Goal: Information Seeking & Learning: Learn about a topic

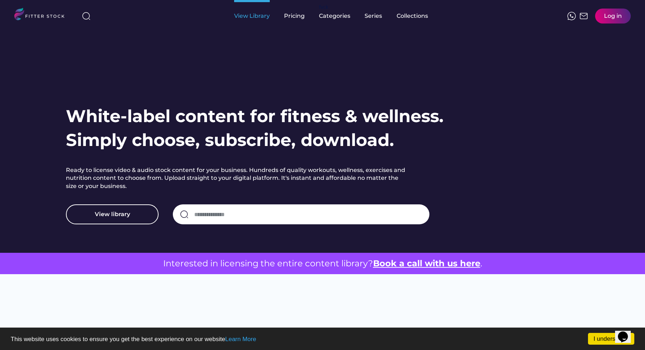
click at [245, 17] on div "View Library" at bounding box center [252, 16] width 36 height 8
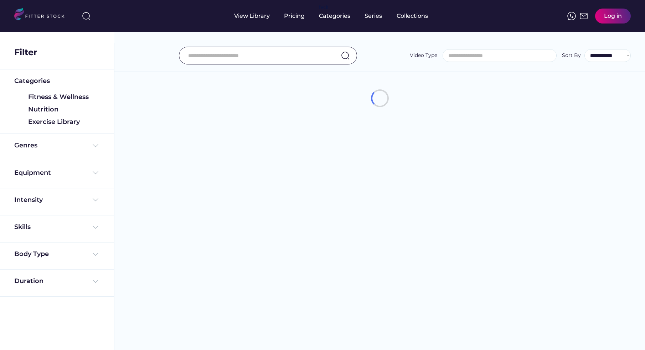
select select
select select "**********"
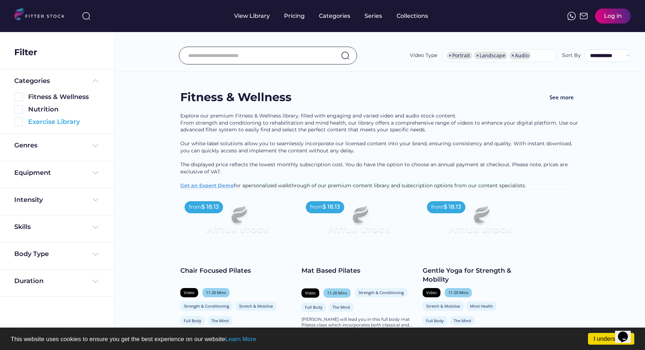
click at [48, 123] on div "Exercise Library" at bounding box center [64, 122] width 72 height 9
click at [16, 122] on img at bounding box center [18, 122] width 9 height 9
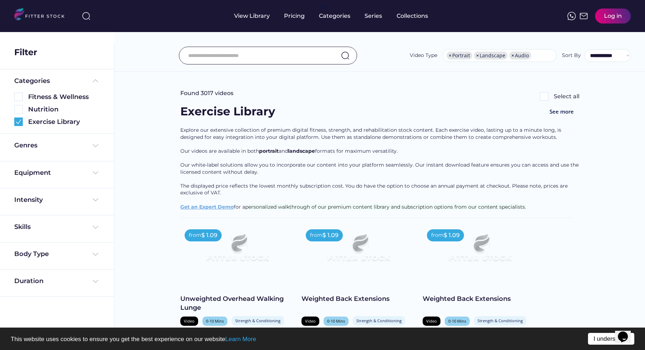
click at [609, 342] on link "I understand!" at bounding box center [611, 339] width 46 height 12
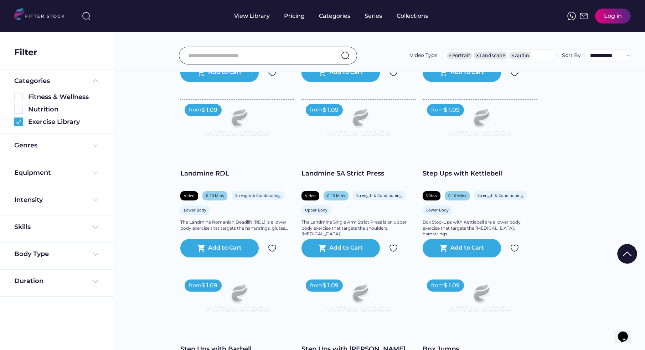
scroll to position [98, 0]
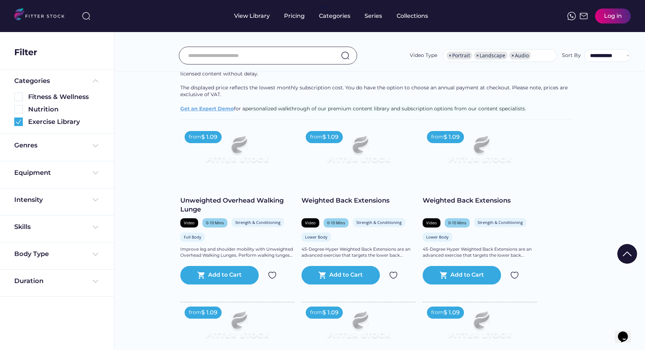
click at [45, 13] on img at bounding box center [42, 15] width 56 height 15
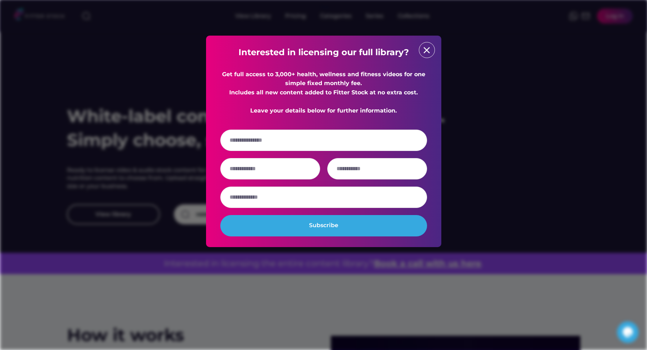
drag, startPoint x: 108, startPoint y: 162, endPoint x: 110, endPoint y: 158, distance: 4.5
click at [108, 162] on div at bounding box center [323, 175] width 647 height 350
drag, startPoint x: 275, startPoint y: 74, endPoint x: 294, endPoint y: 75, distance: 19.6
click at [294, 75] on div "Get full access to 3,000+ health, wellness and fitness videos for one simple fi…" at bounding box center [323, 93] width 207 height 46
copy div "3,000+"
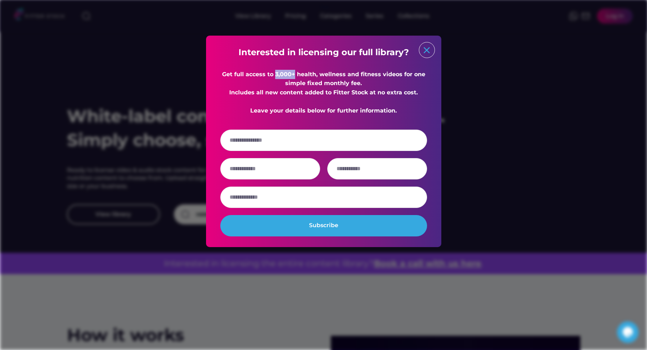
click at [426, 50] on text "close" at bounding box center [426, 50] width 11 height 11
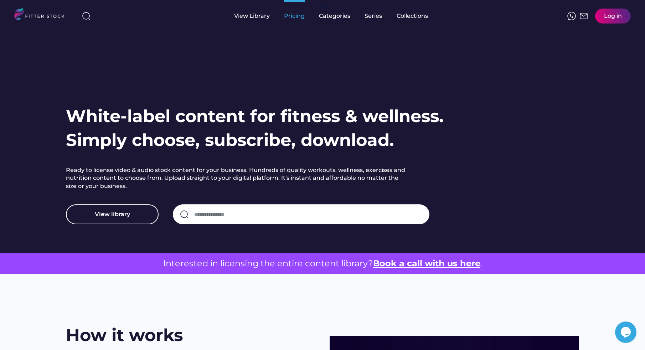
click at [286, 15] on div "Pricing" at bounding box center [294, 16] width 21 height 8
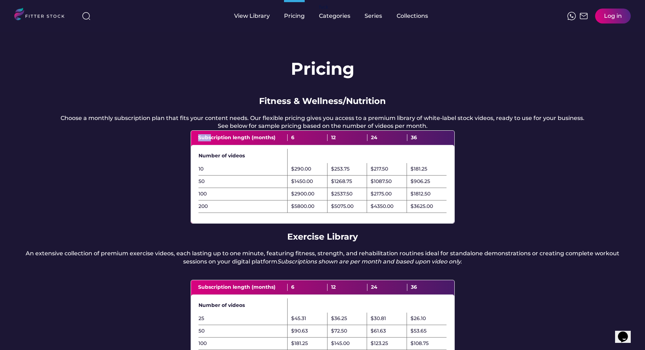
drag, startPoint x: 230, startPoint y: 141, endPoint x: 265, endPoint y: 141, distance: 34.9
click at [265, 141] on div "Subscription length (months) 6 12 24 36" at bounding box center [322, 138] width 263 height 14
click at [250, 141] on div "Subscription length (months)" at bounding box center [243, 137] width 90 height 7
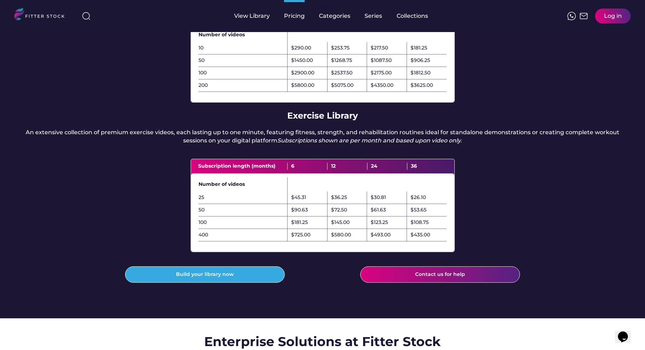
scroll to position [127, 0]
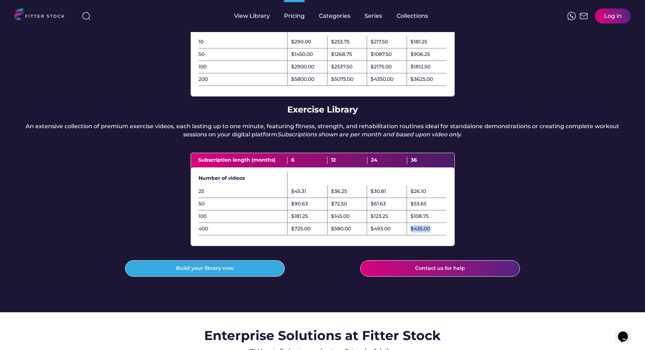
drag, startPoint x: 429, startPoint y: 243, endPoint x: 410, endPoint y: 244, distance: 19.6
click at [410, 236] on div "$435.00" at bounding box center [427, 229] width 40 height 12
click at [514, 231] on div "Pricing Fitness & Wellness/Nutrition Choose a monthly subscription plan that fi…" at bounding box center [322, 109] width 645 height 408
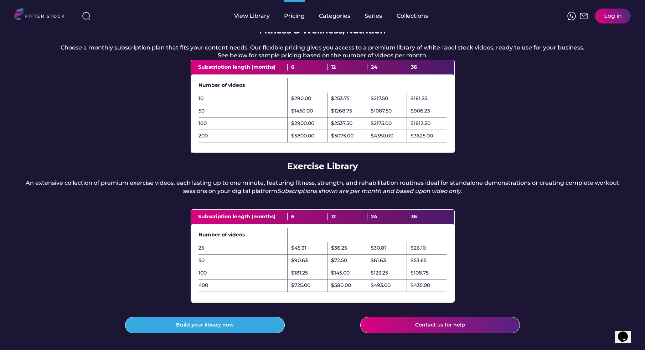
scroll to position [0, 0]
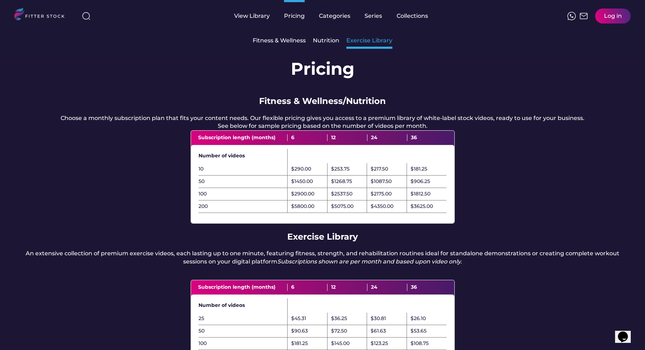
click at [356, 45] on div "Exercise Library" at bounding box center [369, 40] width 46 height 15
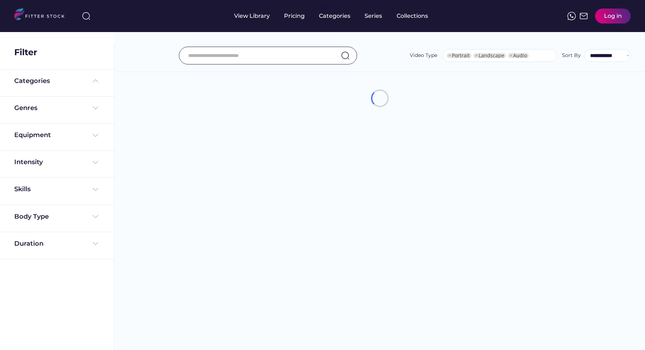
select select "**********"
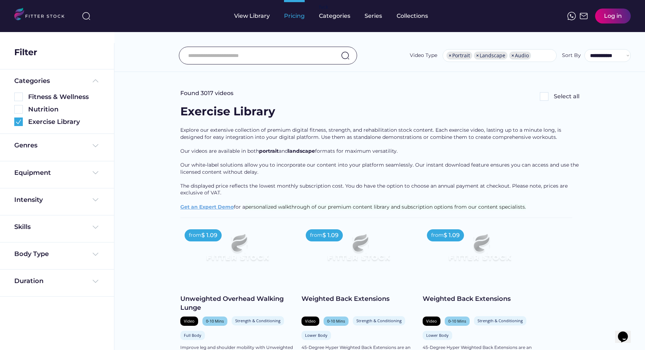
click at [296, 15] on div "Pricing" at bounding box center [294, 16] width 21 height 8
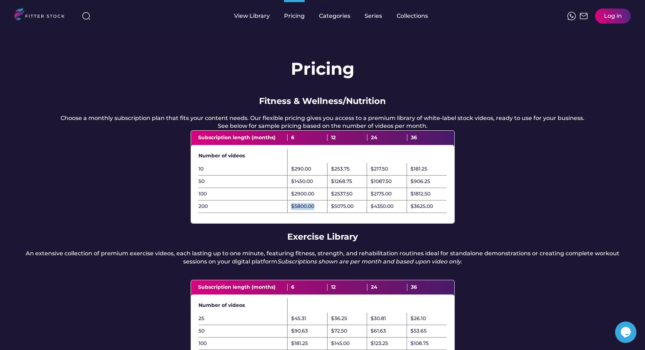
drag, startPoint x: 291, startPoint y: 214, endPoint x: 323, endPoint y: 212, distance: 32.1
click at [323, 212] on div "$5800.00" at bounding box center [308, 207] width 40 height 12
click at [508, 220] on div "Pricing Fitness & Wellness/Nutrition Choose a monthly subscription plan that fi…" at bounding box center [322, 236] width 645 height 408
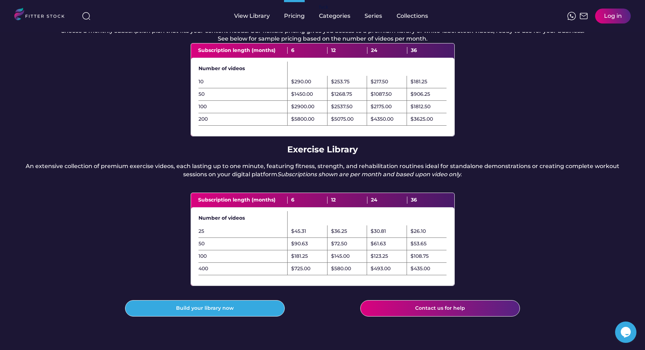
scroll to position [88, 0]
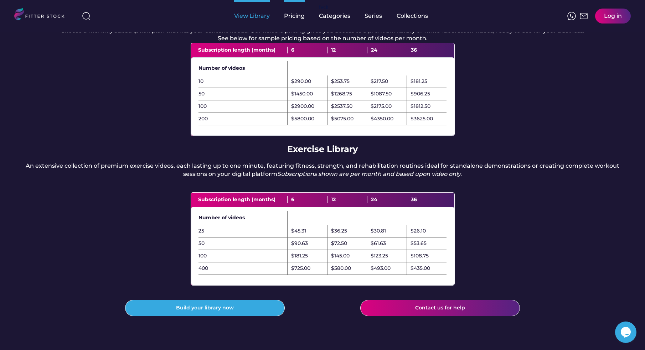
click at [257, 14] on div "View Library" at bounding box center [252, 16] width 36 height 8
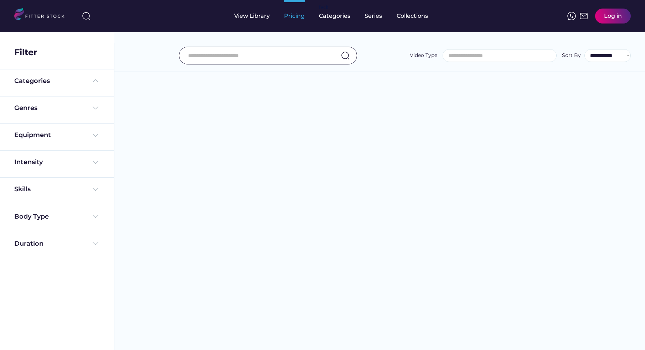
select select
select select "**********"
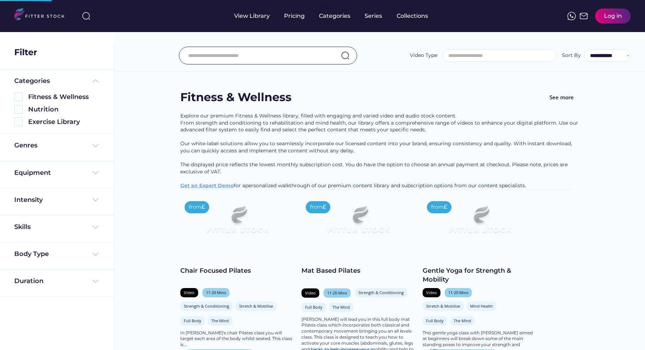
select select "**********"
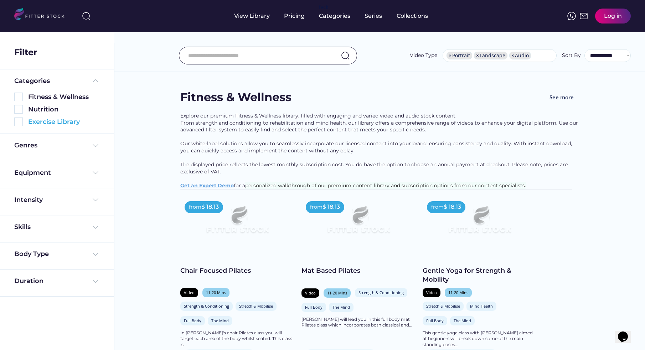
click at [19, 124] on img at bounding box center [18, 122] width 9 height 9
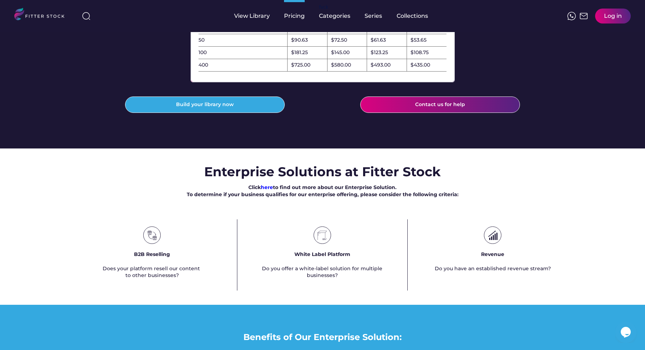
scroll to position [292, 0]
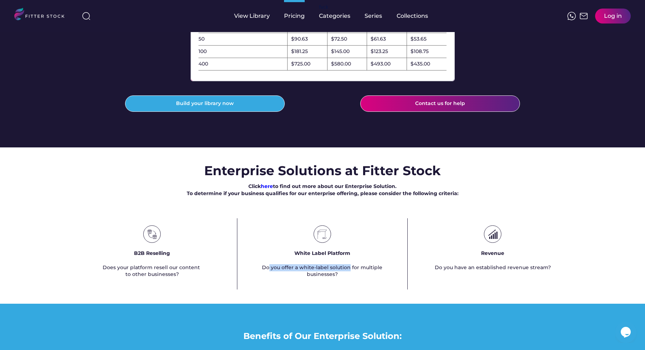
drag, startPoint x: 271, startPoint y: 292, endPoint x: 350, endPoint y: 293, distance: 79.1
click at [350, 278] on div "Do you offer a white-label solution for multiple businesses?" at bounding box center [322, 271] width 136 height 14
drag, startPoint x: 339, startPoint y: 297, endPoint x: 249, endPoint y: 288, distance: 90.2
click at [249, 288] on div "White Label Platform Do you offer a white-label solution for multiple businesse…" at bounding box center [322, 253] width 170 height 71
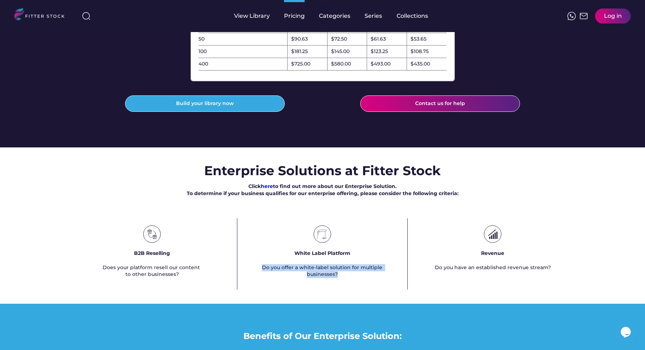
click at [251, 288] on div "White Label Platform Do you offer a white-label solution for multiple businesse…" at bounding box center [322, 253] width 170 height 71
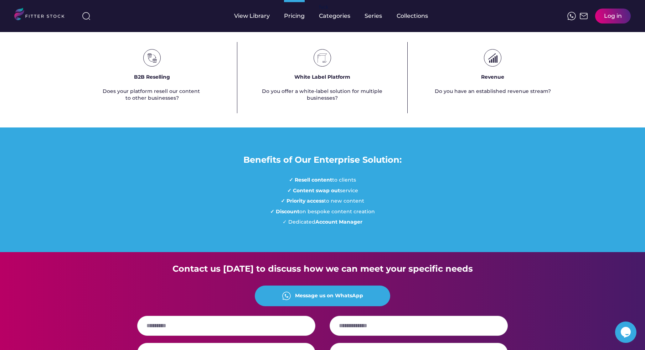
scroll to position [471, 0]
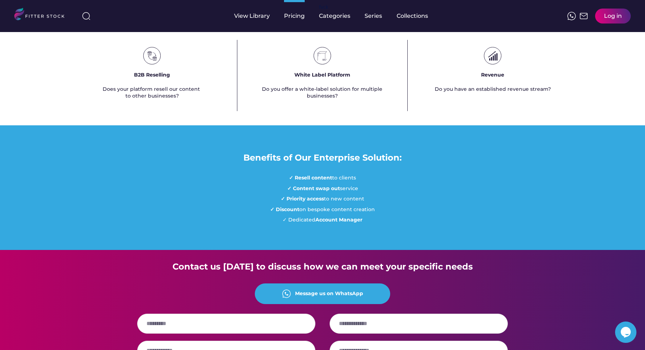
drag, startPoint x: 281, startPoint y: 205, endPoint x: 376, endPoint y: 243, distance: 103.1
click at [376, 243] on div "Benefits of Our Enterprise Solution: ✓ Resell content to clients ✓ Content swap…" at bounding box center [322, 187] width 645 height 125
drag, startPoint x: 366, startPoint y: 238, endPoint x: 345, endPoint y: 223, distance: 26.3
click at [365, 224] on div "✓ Resell content to clients ✓ Content swap out service ✓ Priority access to new…" at bounding box center [322, 199] width 105 height 49
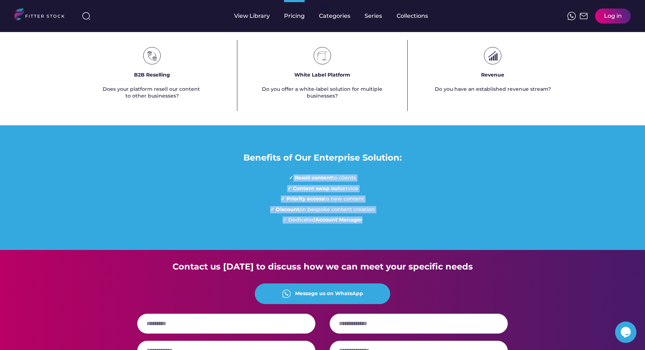
drag, startPoint x: 291, startPoint y: 200, endPoint x: 364, endPoint y: 245, distance: 85.7
click at [364, 224] on div "✓ Resell content to clients ✓ Content swap out service ✓ Priority access to new…" at bounding box center [322, 199] width 105 height 49
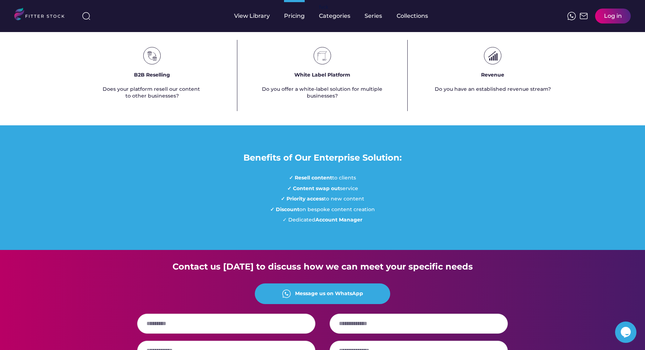
click at [368, 224] on div "✓ Resell content to clients ✓ Content swap out service ✓ Priority access to new…" at bounding box center [322, 199] width 105 height 49
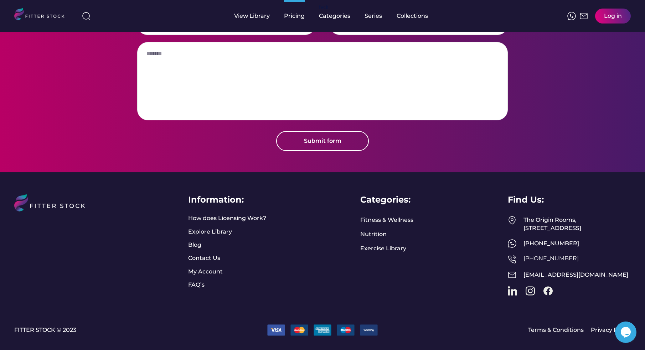
scroll to position [828, 0]
click at [226, 215] on link "How does Licensing Work?" at bounding box center [227, 219] width 78 height 8
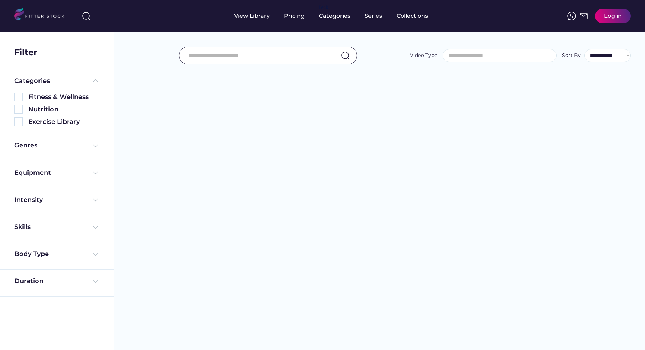
select select "**********"
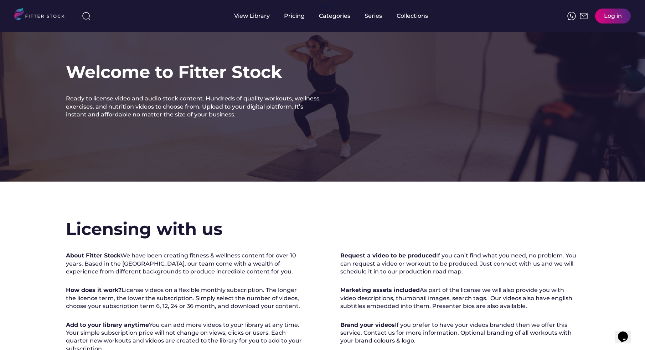
click at [20, 13] on img at bounding box center [42, 15] width 56 height 15
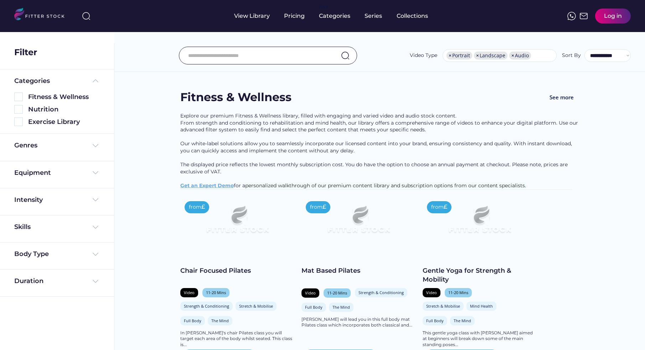
select select "**********"
click at [28, 122] on div "Exercise Library" at bounding box center [64, 122] width 72 height 9
click at [20, 121] on img at bounding box center [18, 122] width 9 height 9
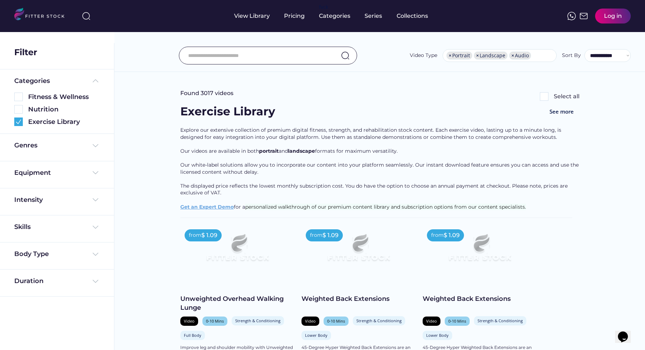
scroll to position [0, 0]
click at [55, 32] on div "Filter" at bounding box center [57, 50] width 114 height 37
click at [47, 15] on img at bounding box center [42, 15] width 56 height 15
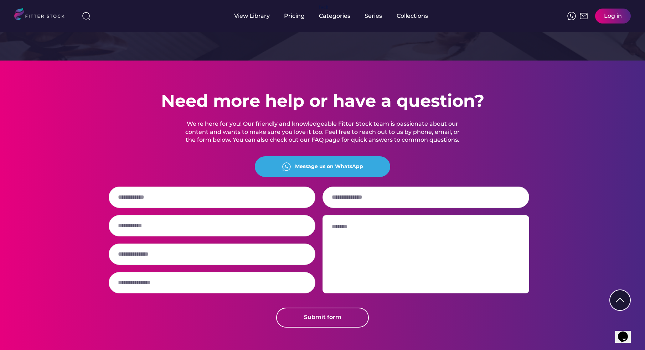
scroll to position [1810, 0]
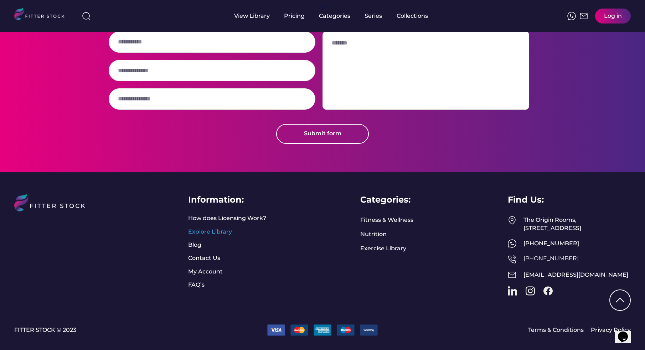
click at [209, 228] on link "Explore Library" at bounding box center [210, 232] width 44 height 8
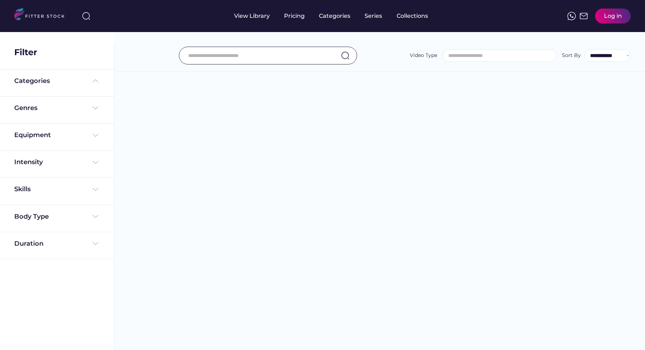
select select
select select "**********"
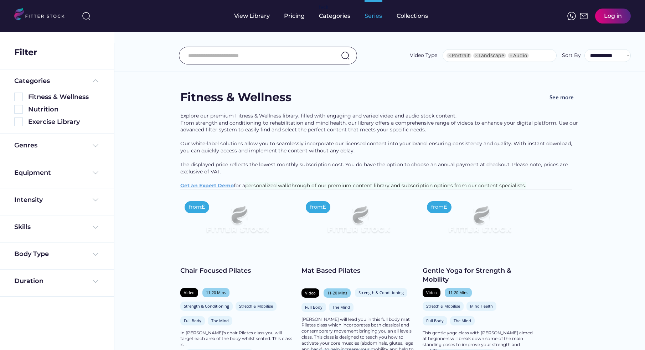
scroll to position [12, 0]
click at [417, 14] on div "Collections" at bounding box center [412, 16] width 31 height 8
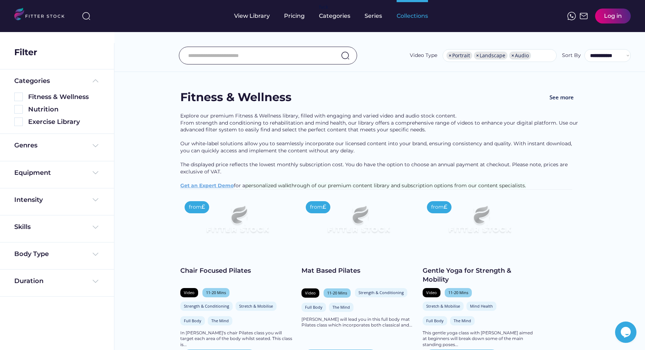
scroll to position [0, 0]
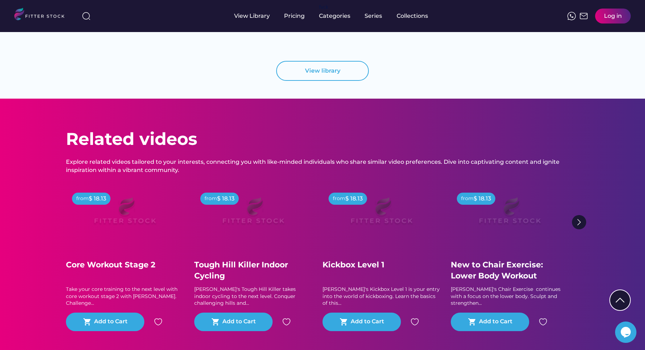
scroll to position [1080, 0]
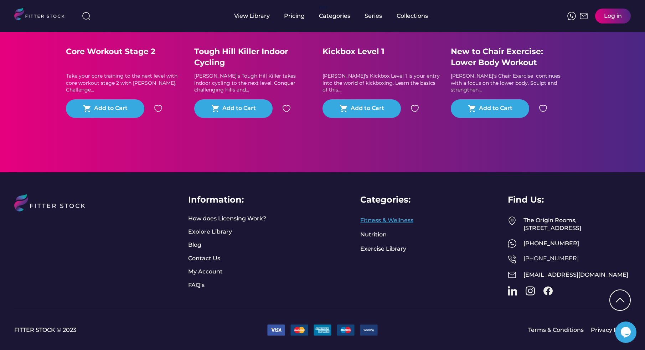
click at [386, 217] on link "Fitness & Wellness" at bounding box center [386, 221] width 53 height 8
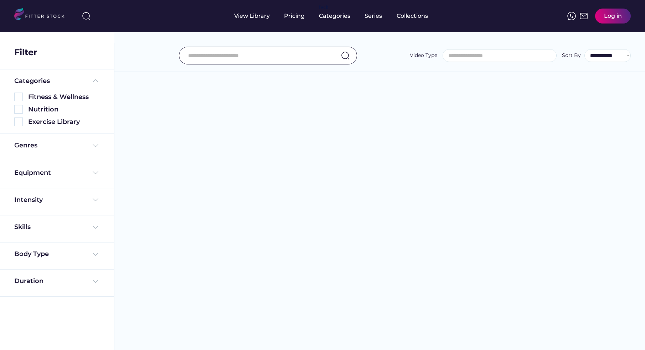
select select
select select "**********"
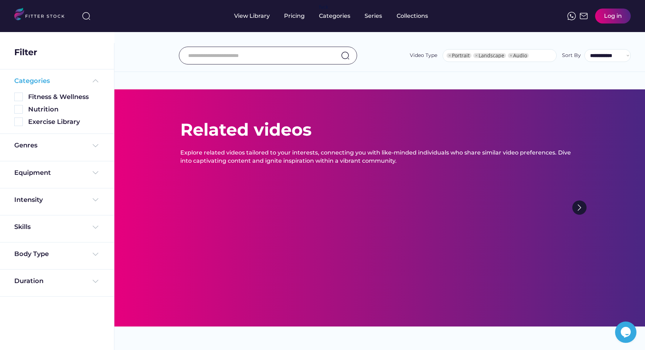
select select "**********"
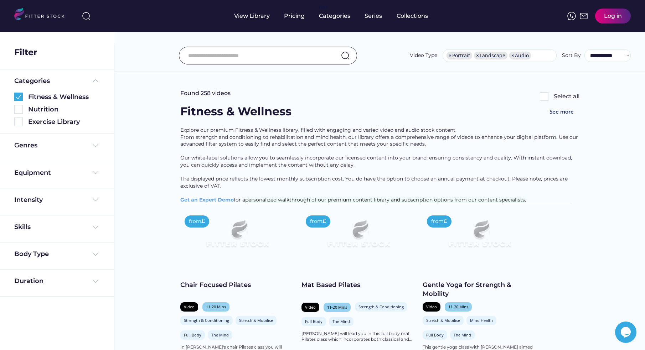
click at [49, 17] on img at bounding box center [42, 15] width 56 height 15
